Goal: Information Seeking & Learning: Learn about a topic

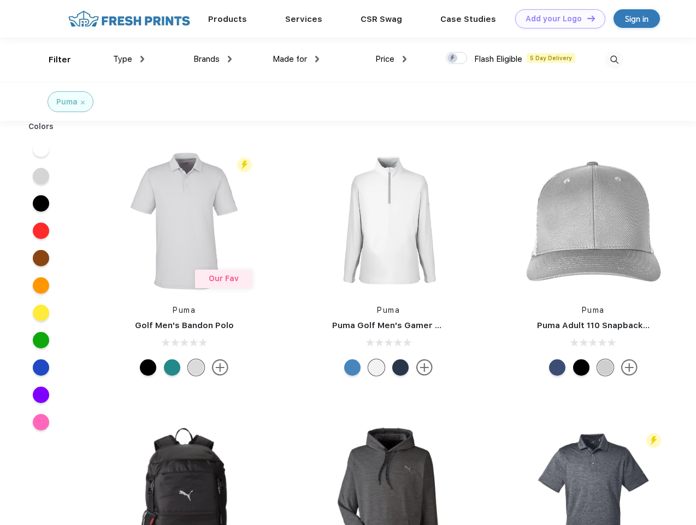
click at [556, 19] on link "Add your Logo Design Tool" at bounding box center [560, 18] width 90 height 19
click at [0, 0] on div "Design Tool" at bounding box center [0, 0] width 0 height 0
click at [586, 18] on link "Add your Logo Design Tool" at bounding box center [560, 18] width 90 height 19
click at [52, 60] on div "Filter" at bounding box center [60, 60] width 22 height 13
click at [129, 59] on span "Type" at bounding box center [122, 59] width 19 height 10
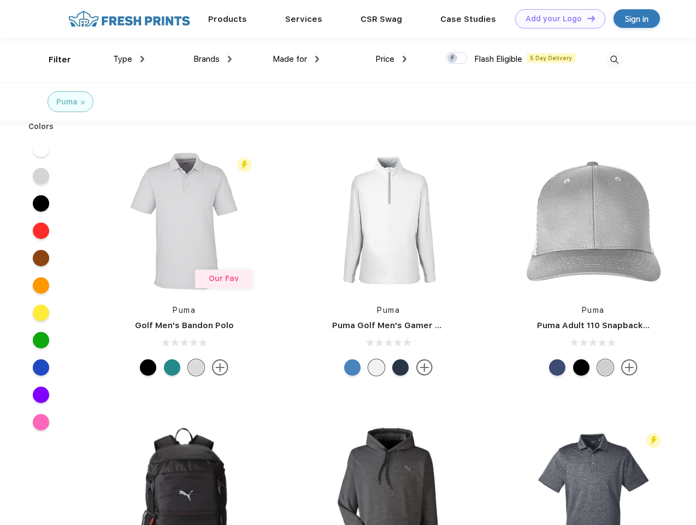
click at [213, 59] on span "Brands" at bounding box center [206, 59] width 26 height 10
click at [296, 59] on span "Made for" at bounding box center [290, 59] width 34 height 10
click at [391, 59] on span "Price" at bounding box center [384, 59] width 19 height 10
click at [457, 58] on div at bounding box center [456, 58] width 21 height 12
click at [453, 58] on input "checkbox" at bounding box center [449, 54] width 7 height 7
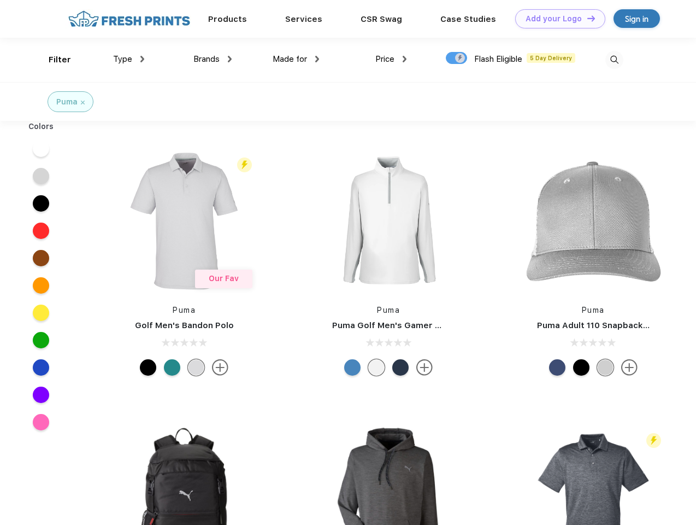
click at [614, 60] on img at bounding box center [615, 60] width 18 height 18
